Goal: Transaction & Acquisition: Purchase product/service

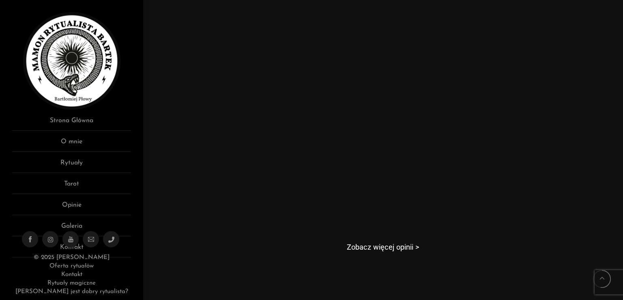
scroll to position [494, 0]
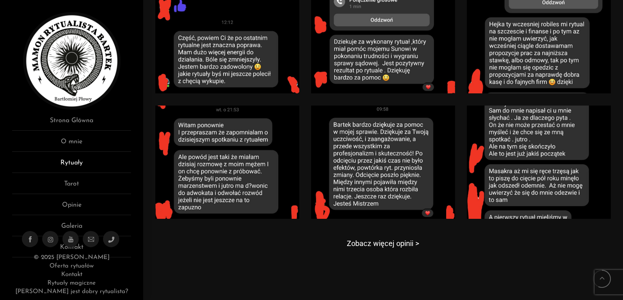
click at [73, 165] on link "Rytuały" at bounding box center [71, 165] width 119 height 15
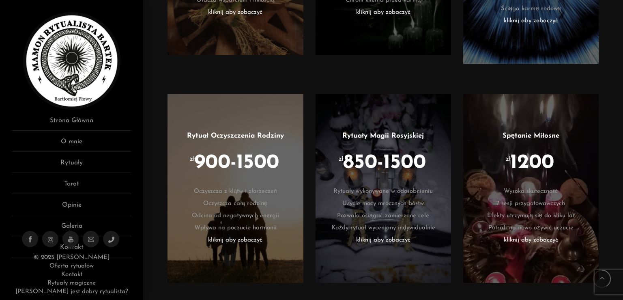
scroll to position [859, 0]
click at [548, 234] on li "kliknij aby zobaczyć" at bounding box center [530, 240] width 111 height 12
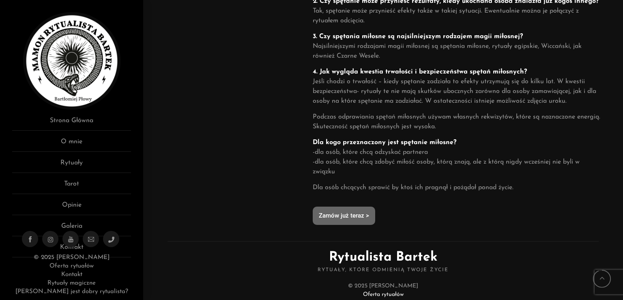
scroll to position [623, 0]
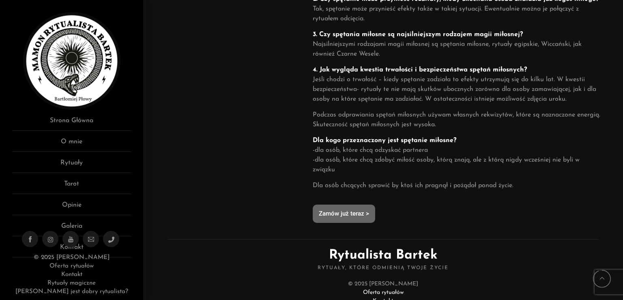
click at [334, 206] on link "Zamów już teraz >" at bounding box center [344, 213] width 62 height 18
